Goal: Task Accomplishment & Management: Use online tool/utility

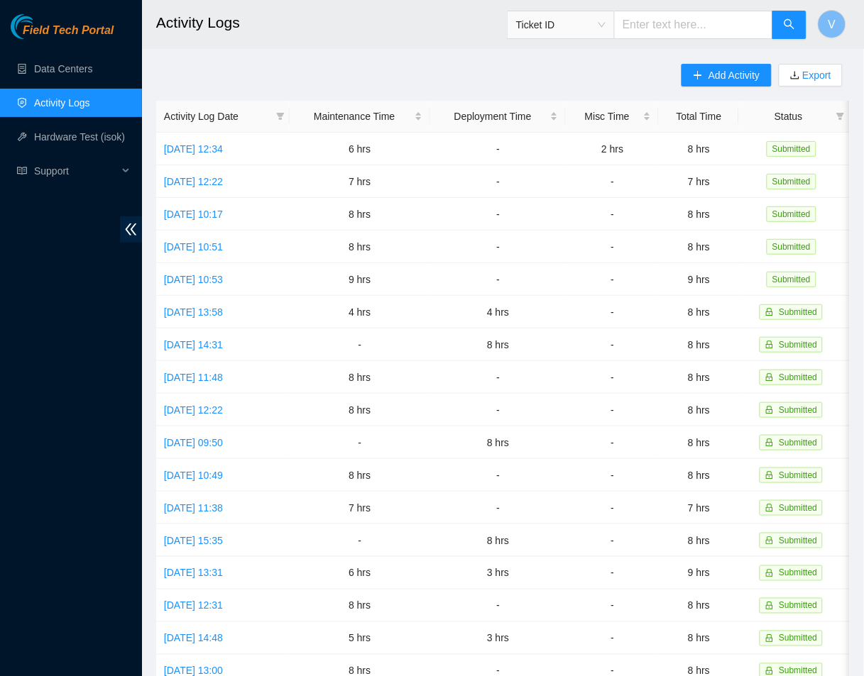
click at [237, 6] on h2 "Activity Logs" at bounding box center [448, 22] width 585 height 45
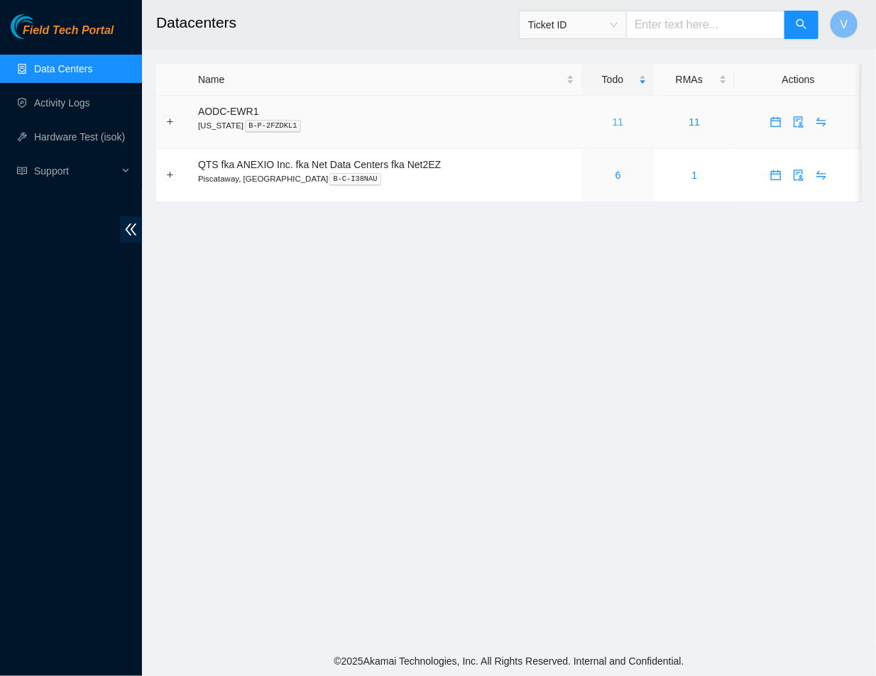
click at [613, 119] on link "11" at bounding box center [618, 121] width 11 height 11
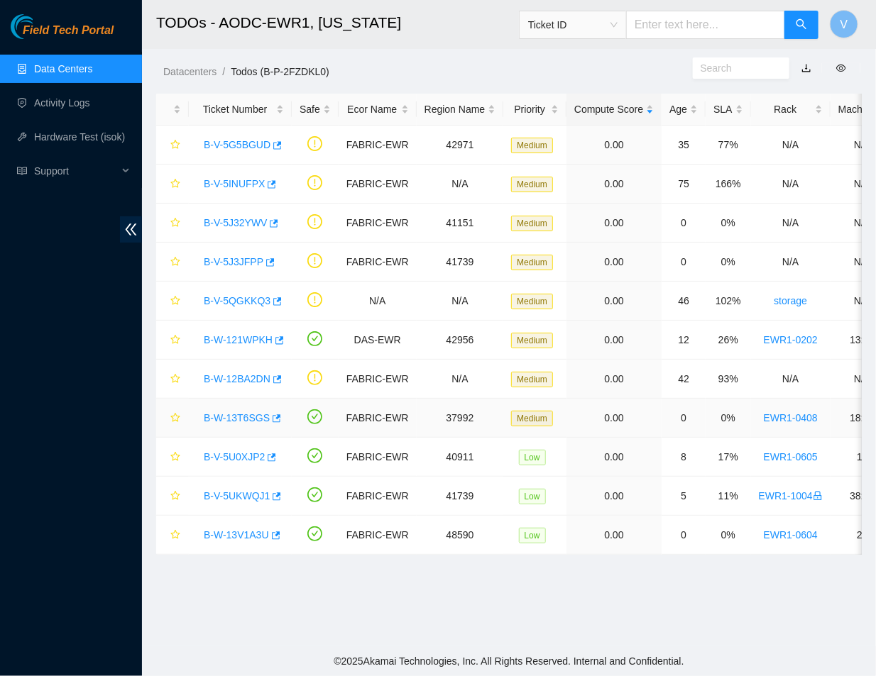
click at [231, 419] on link "B-W-13T6SGS" at bounding box center [237, 417] width 66 height 11
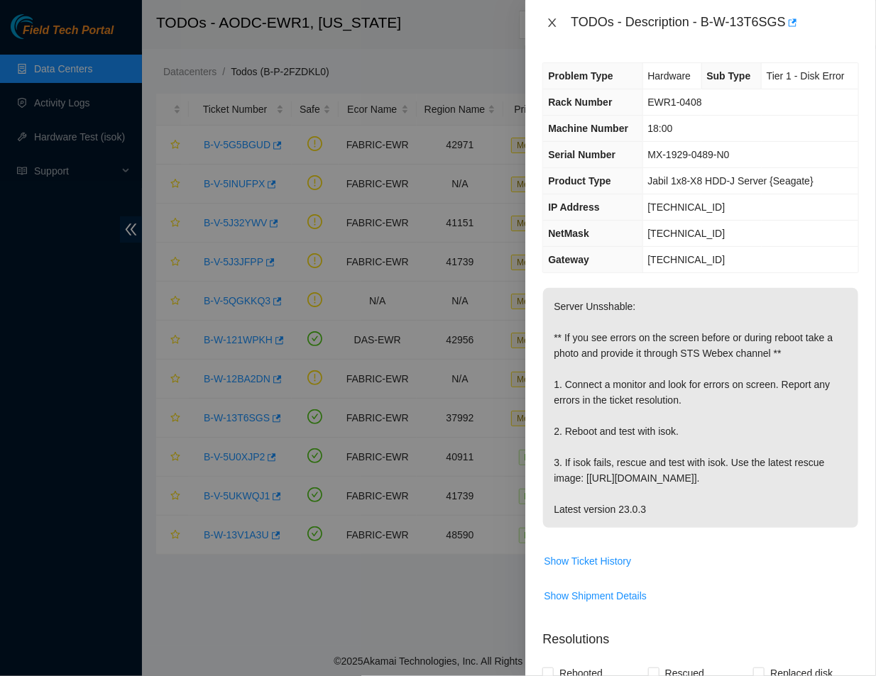
click at [547, 20] on icon "close" at bounding box center [552, 22] width 11 height 11
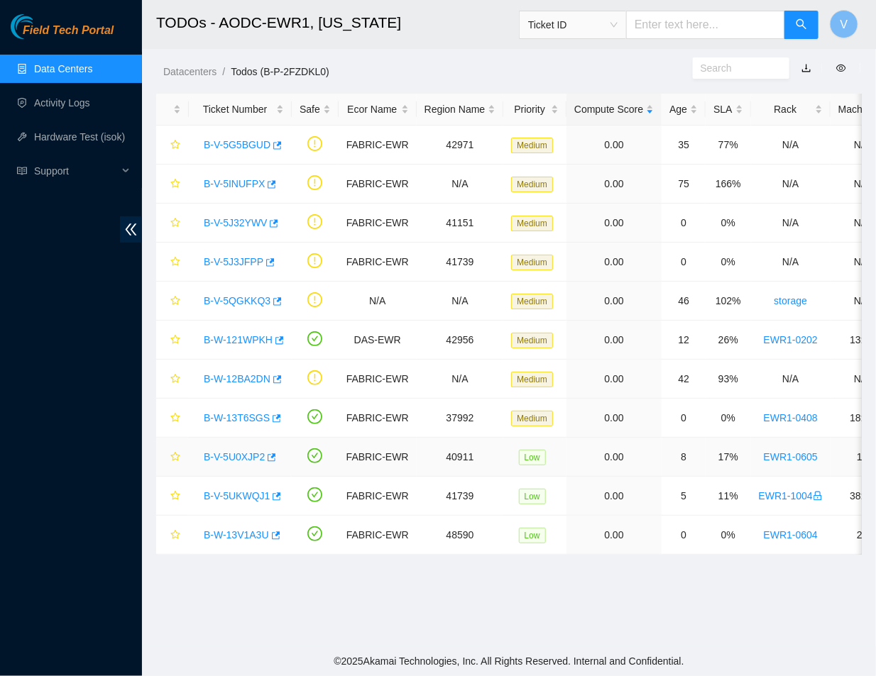
click at [236, 455] on link "B-V-5U0XJP2" at bounding box center [234, 456] width 61 height 11
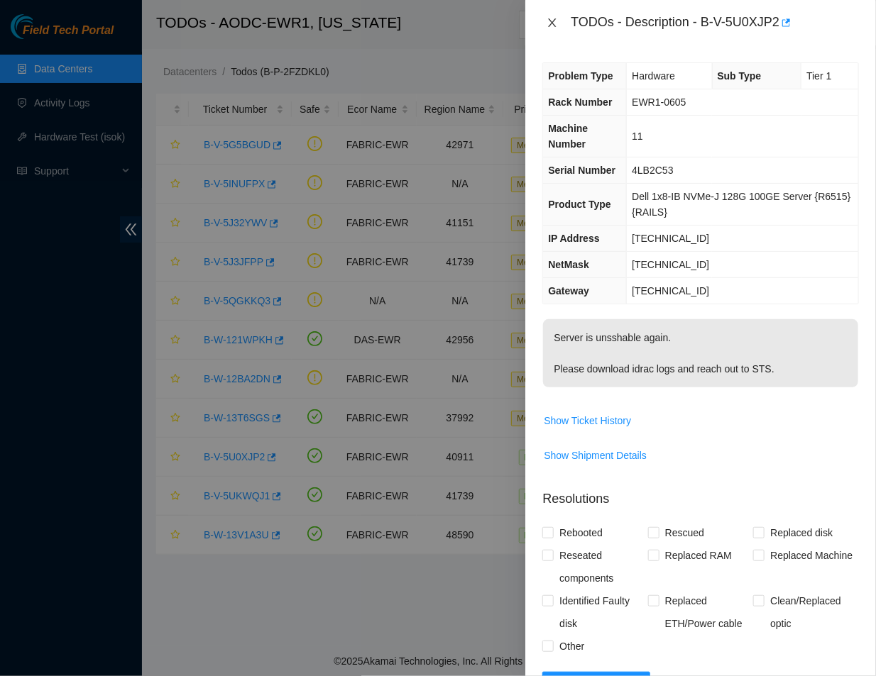
click at [549, 24] on icon "close" at bounding box center [552, 22] width 11 height 11
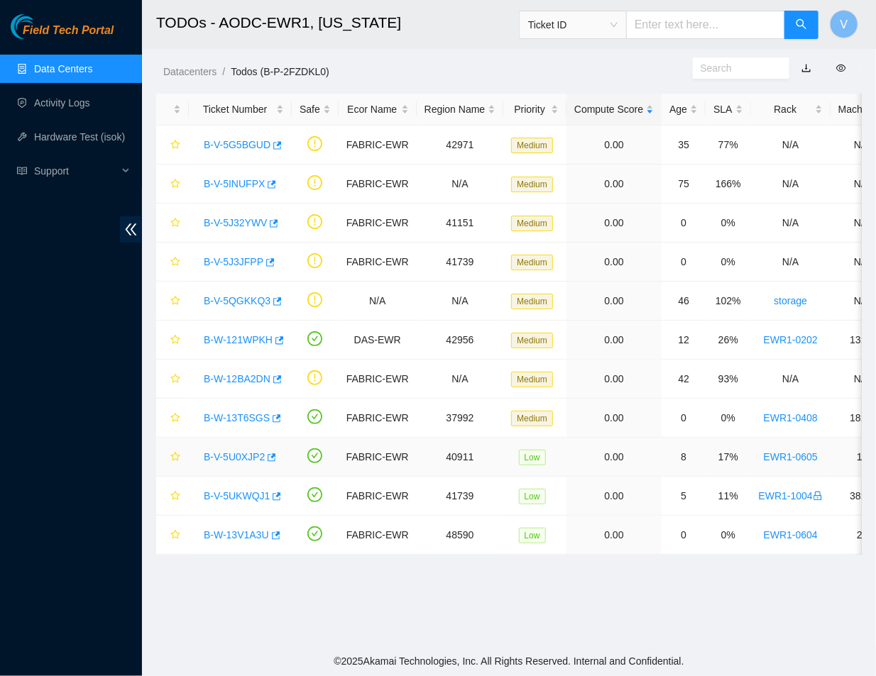
click at [234, 458] on link "B-V-5U0XJP2" at bounding box center [234, 456] width 61 height 11
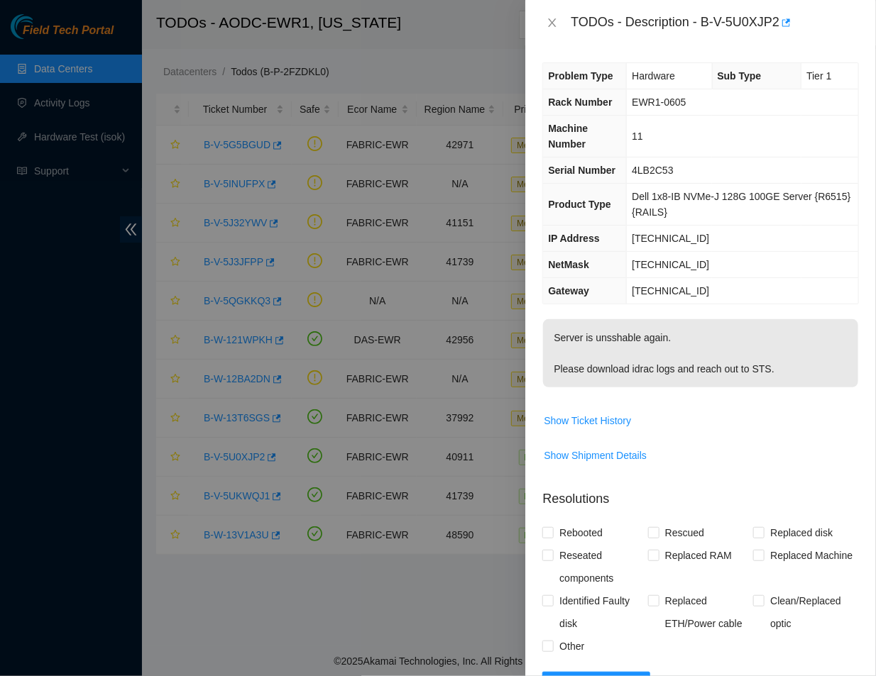
click at [620, 380] on p "Server is unsshable again. Please download idrac logs and reach out to STS." at bounding box center [700, 353] width 315 height 68
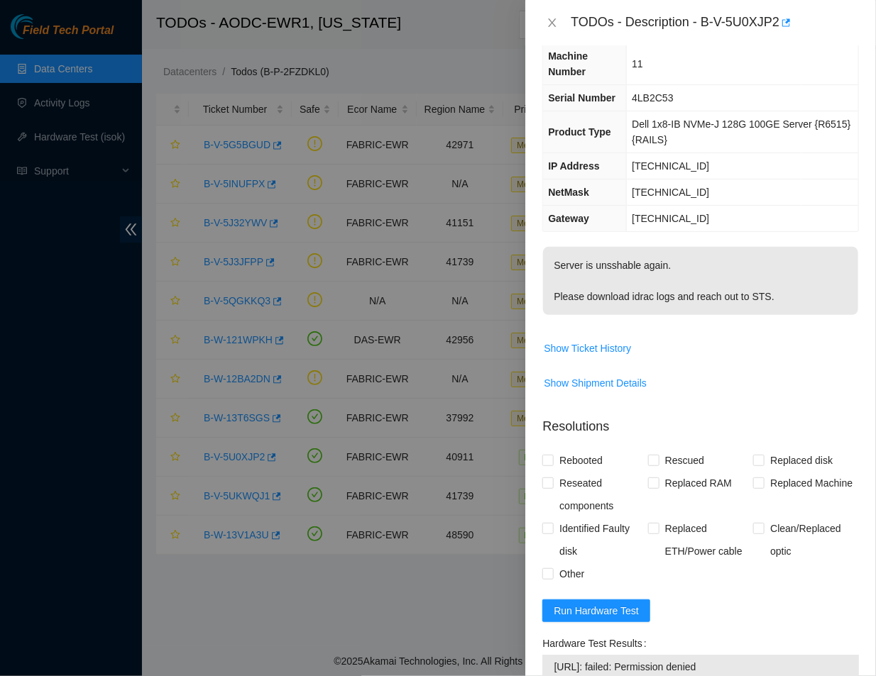
scroll to position [82, 0]
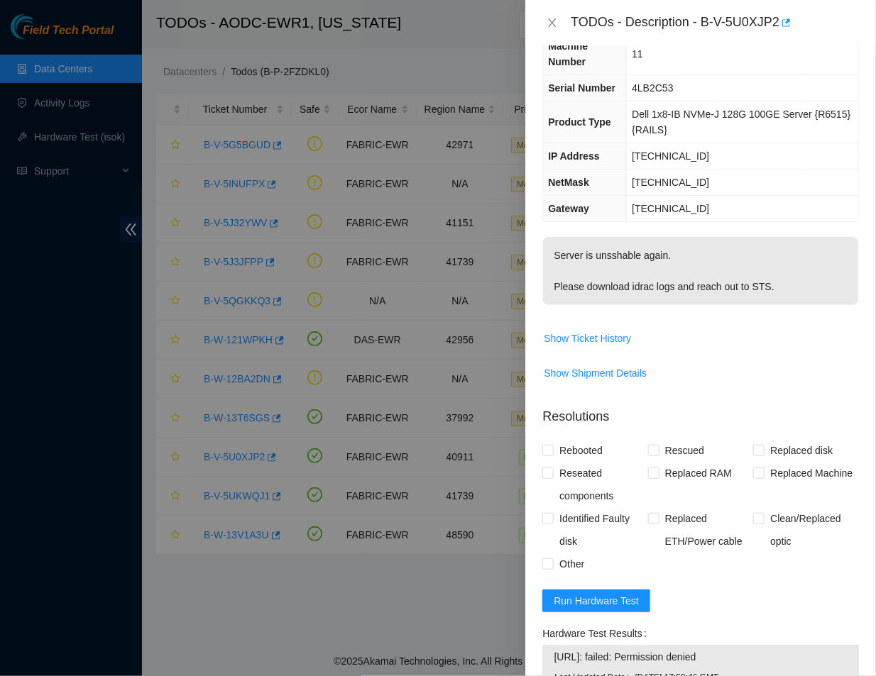
click at [735, 289] on p "Server is unsshable again. Please download idrac logs and reach out to STS." at bounding box center [700, 271] width 315 height 68
click at [727, 102] on td "Dell 1x8-IB NVMe-J 128G 100GE Server {R6515} {RAILS}" at bounding box center [742, 123] width 231 height 42
